Goal: Navigation & Orientation: Find specific page/section

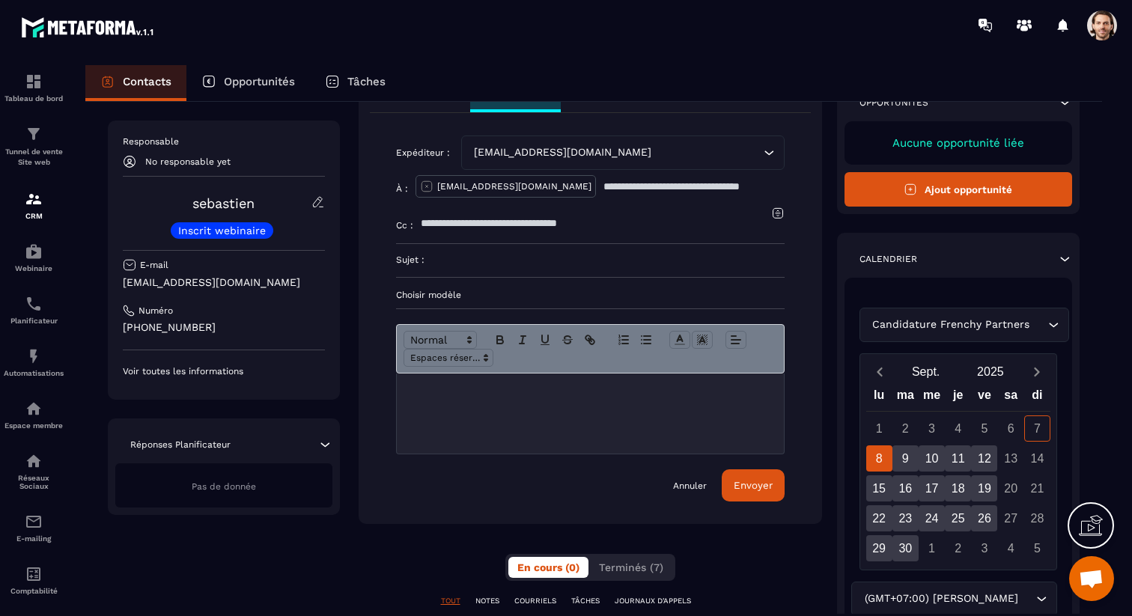
scroll to position [252, 0]
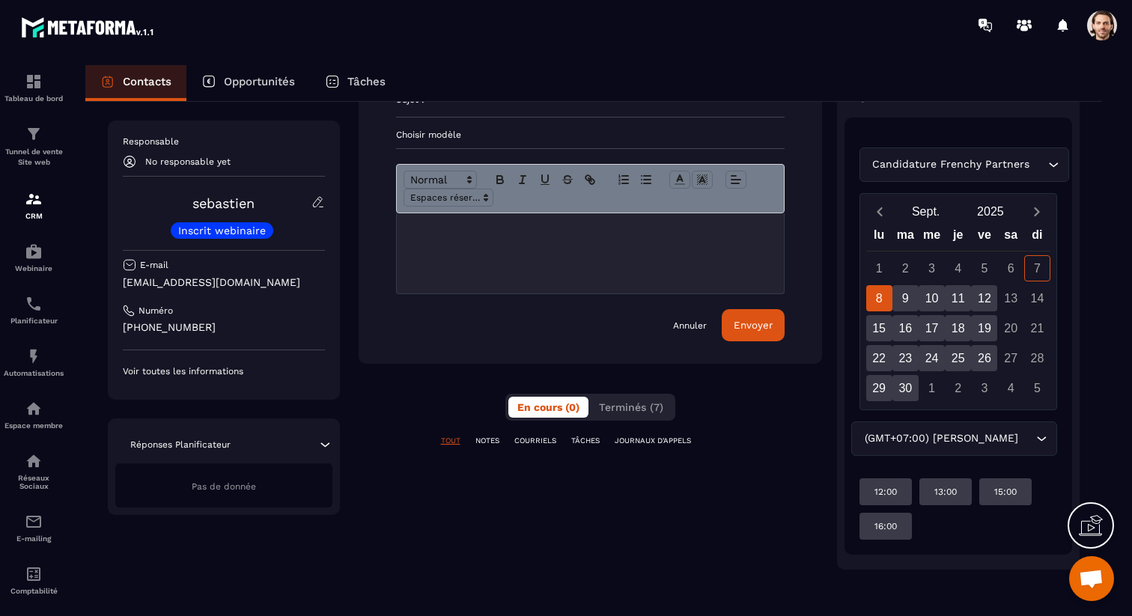
click at [634, 392] on div "**********" at bounding box center [590, 243] width 463 height 654
click at [634, 400] on button "Terminés (7)" at bounding box center [631, 407] width 82 height 21
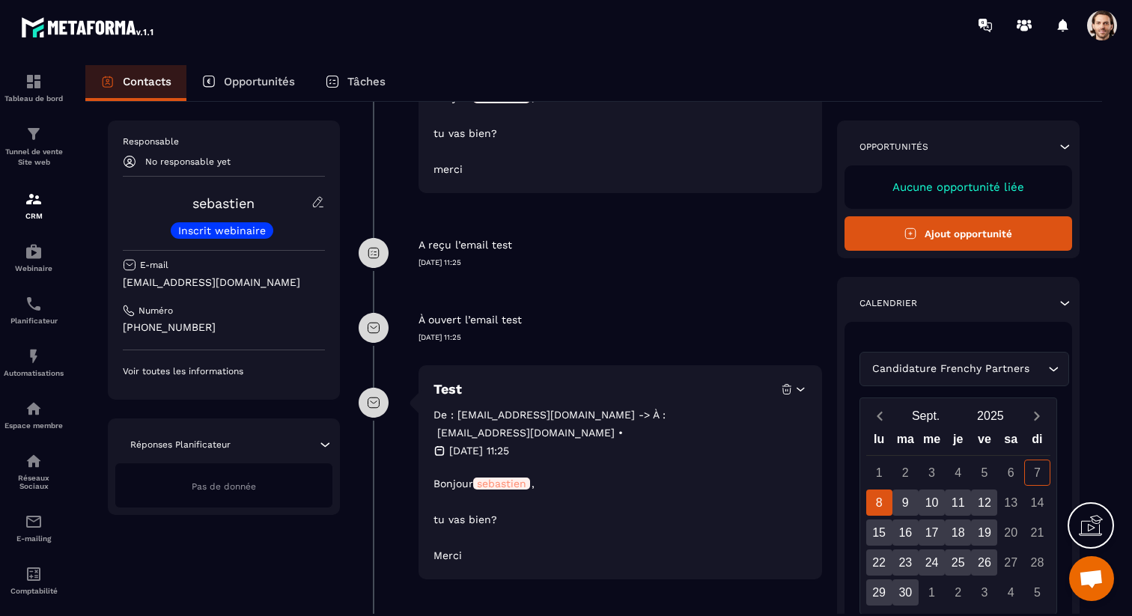
scroll to position [717, 0]
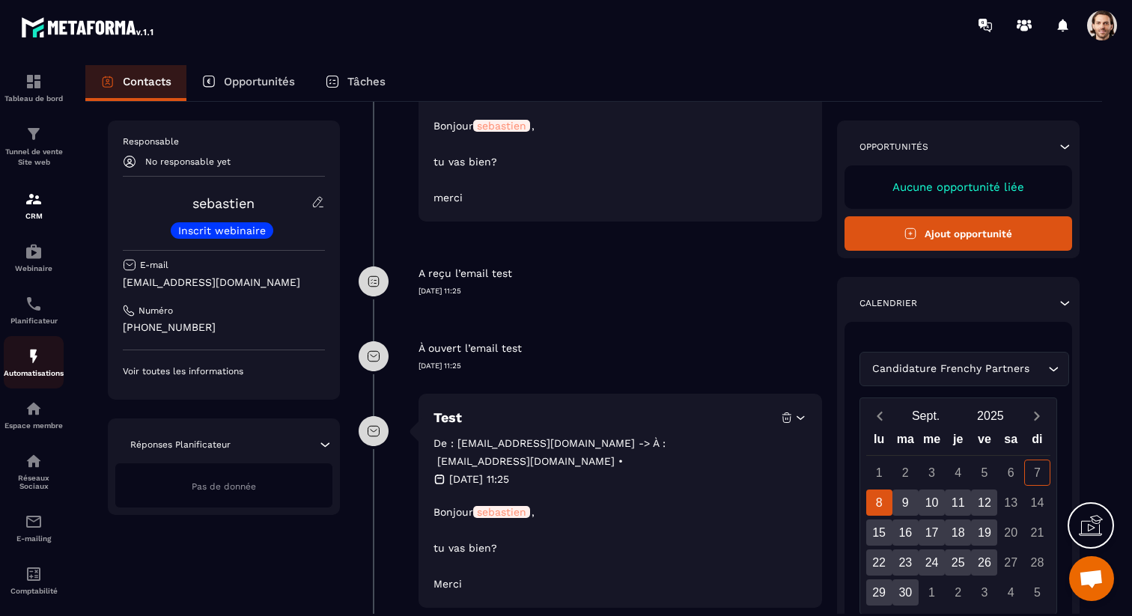
click at [40, 361] on img at bounding box center [34, 356] width 18 height 18
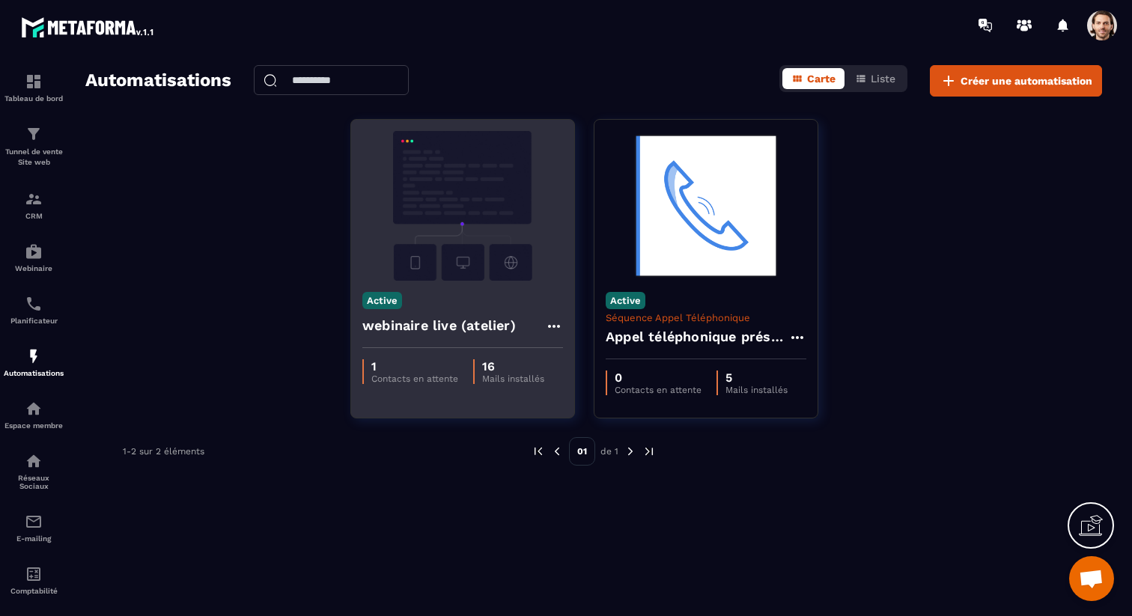
click at [470, 332] on h4 "webinaire live (atelier)" at bounding box center [438, 325] width 153 height 21
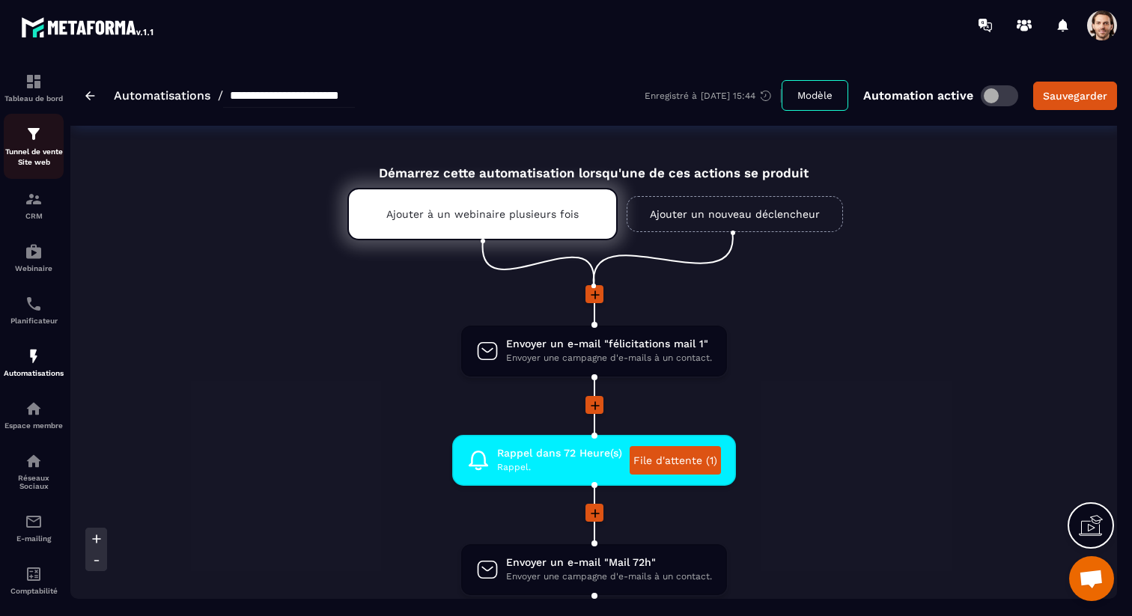
click at [38, 157] on p "Tunnel de vente Site web" at bounding box center [34, 157] width 60 height 21
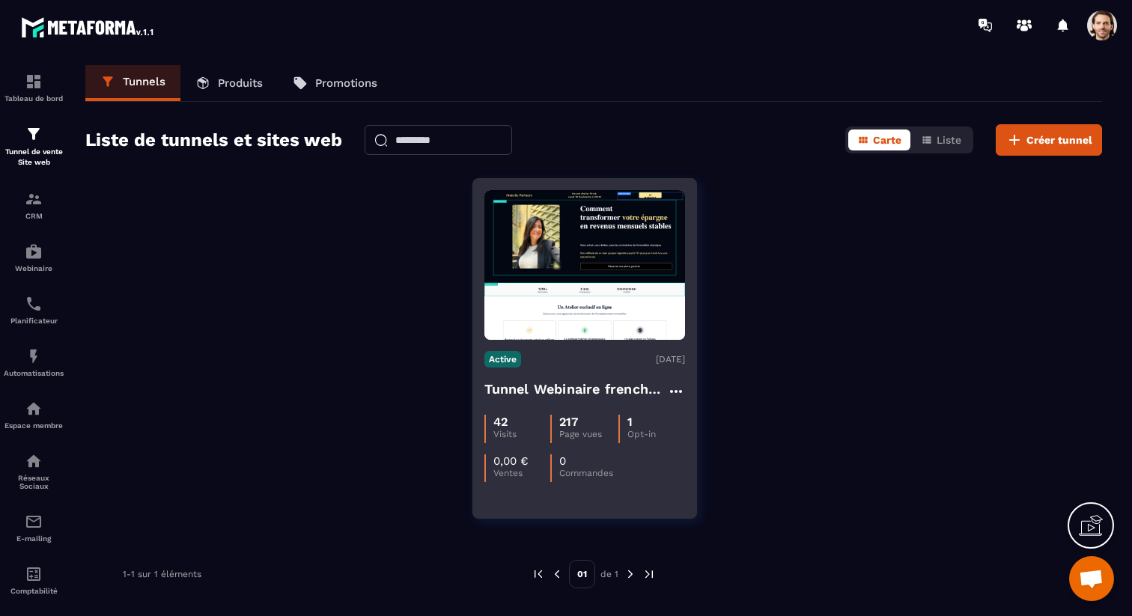
click at [521, 384] on h4 "Tunnel Webinaire frenchy partners" at bounding box center [575, 389] width 183 height 21
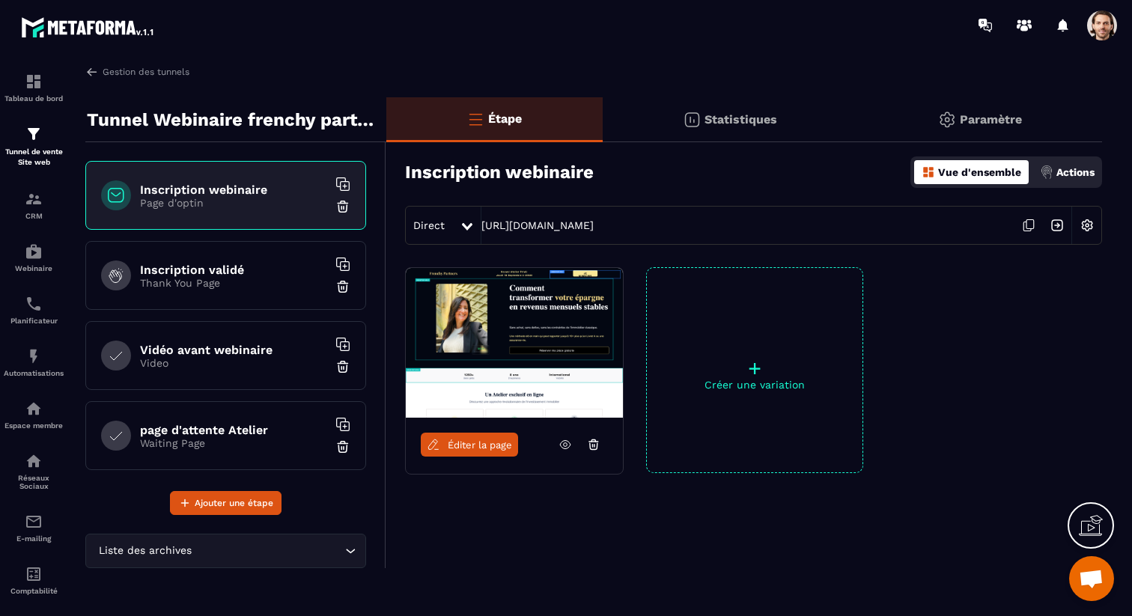
scroll to position [410, 0]
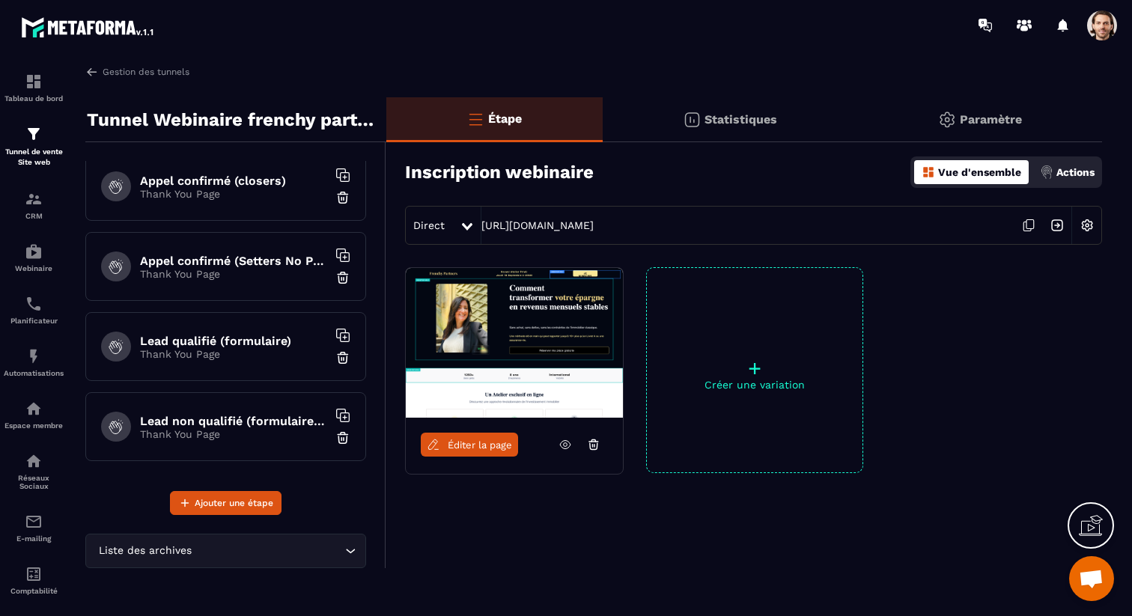
click at [222, 343] on h6 "Lead qualifié (formulaire)" at bounding box center [233, 341] width 187 height 14
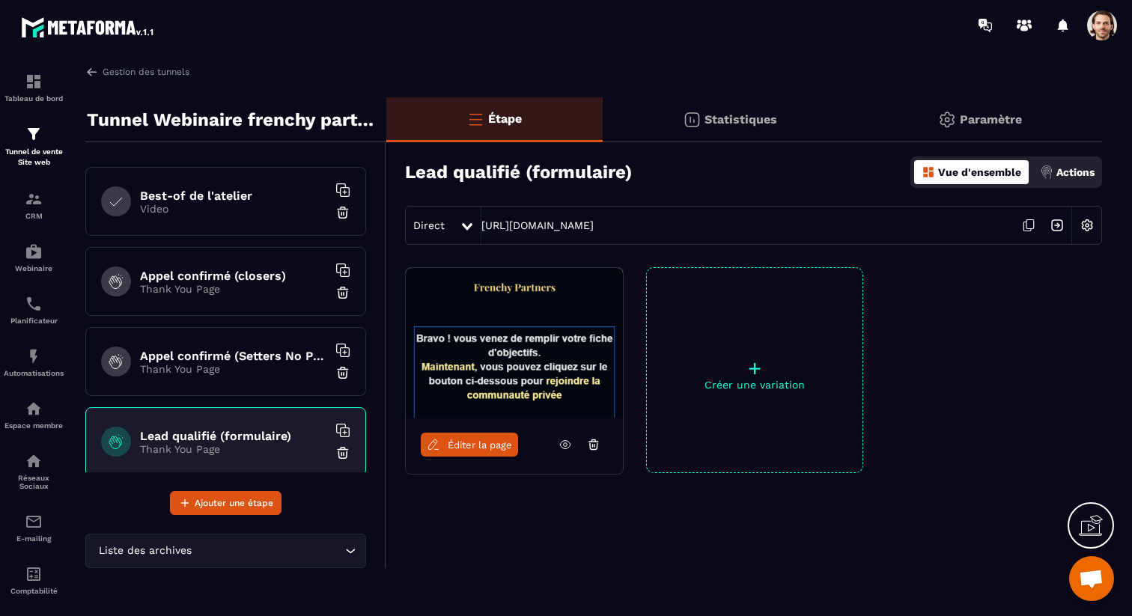
scroll to position [312, 0]
click at [231, 308] on div "Appel confirmé (closers) Thank You Page" at bounding box center [225, 283] width 281 height 69
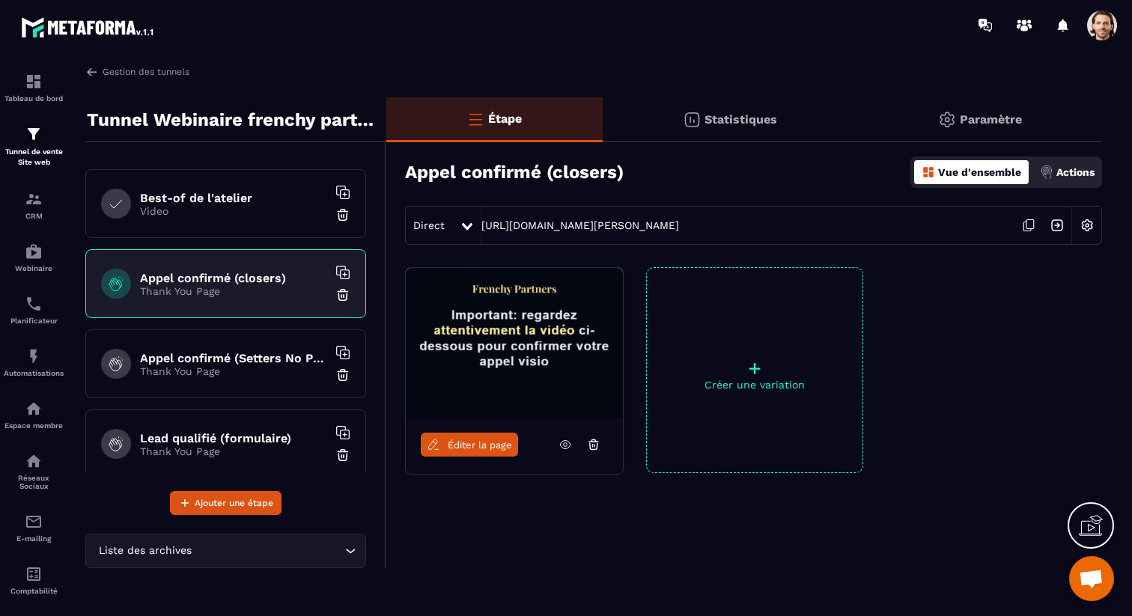
click at [1031, 225] on icon at bounding box center [1029, 225] width 28 height 28
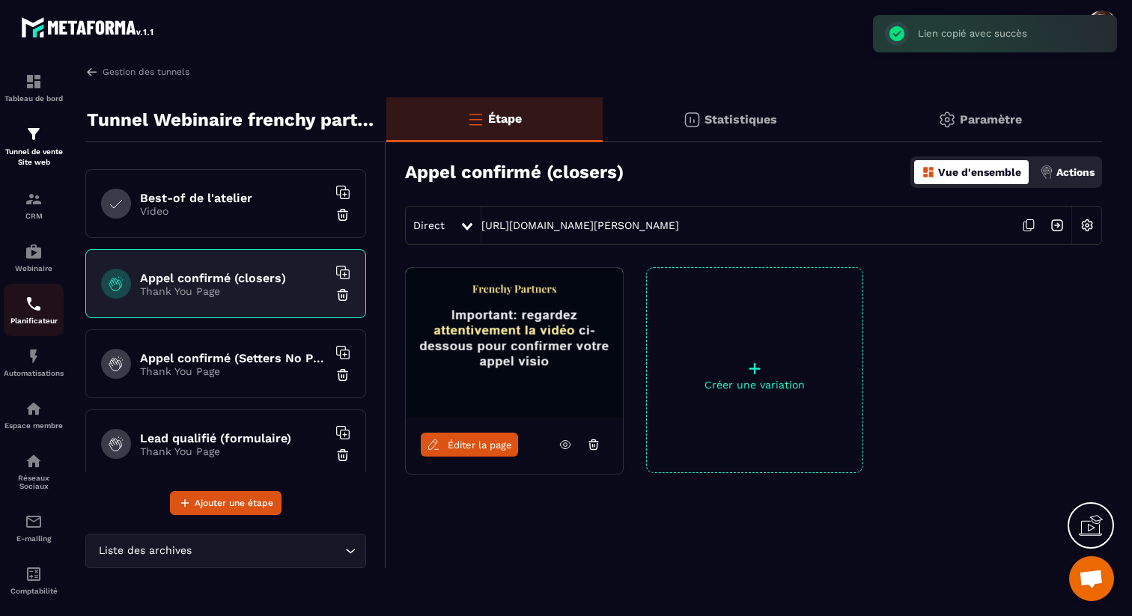
click at [35, 310] on img at bounding box center [34, 304] width 18 height 18
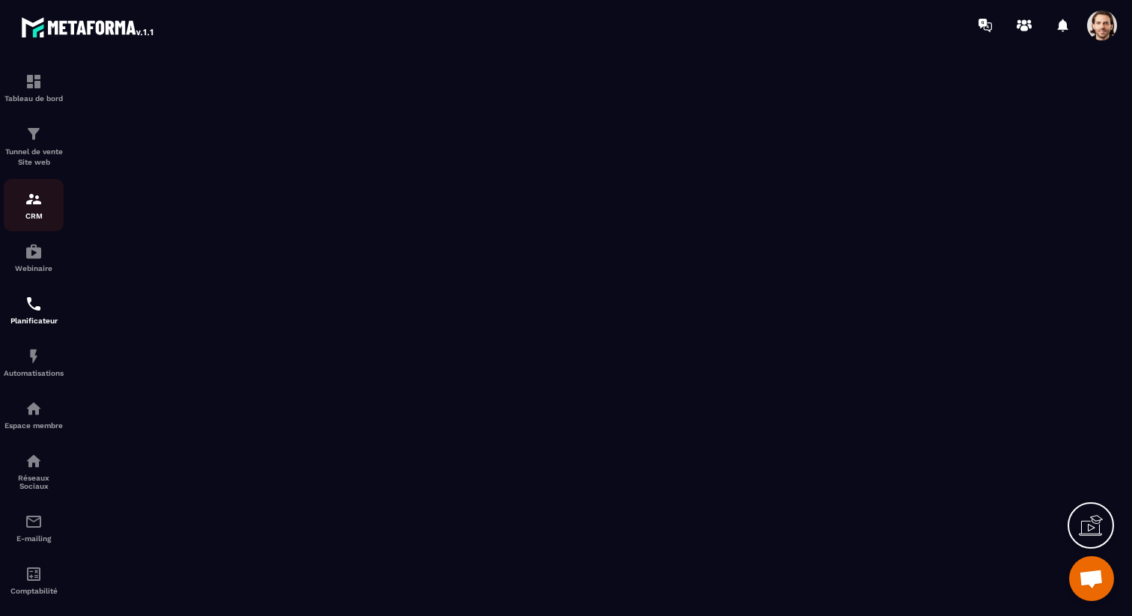
click at [39, 206] on img at bounding box center [34, 199] width 18 height 18
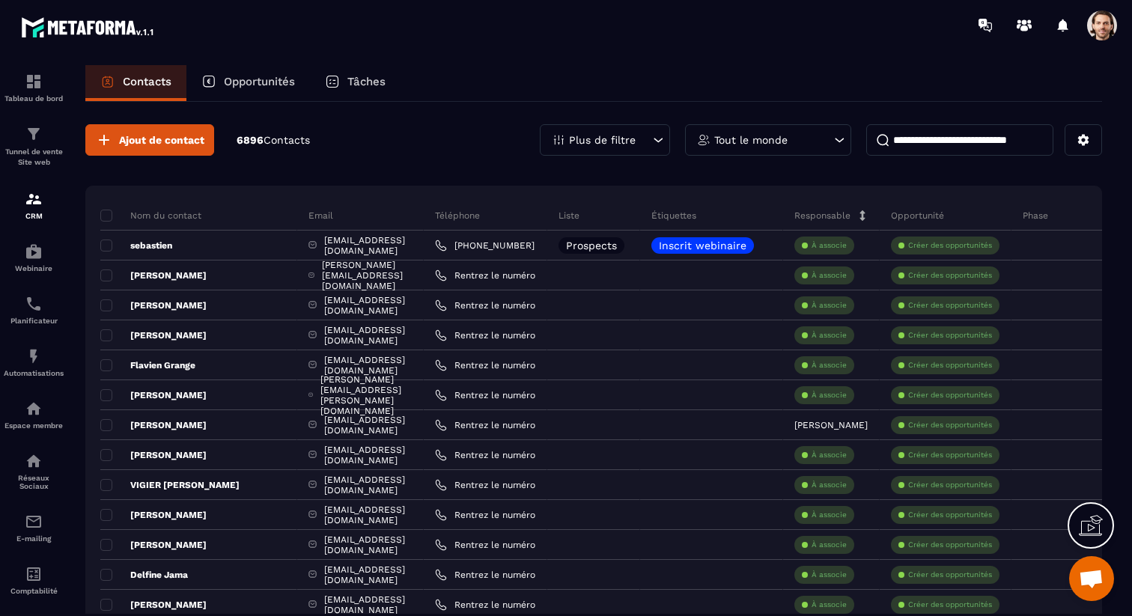
click at [377, 69] on div "Tâches" at bounding box center [355, 83] width 91 height 36
